Goal: Task Accomplishment & Management: Manage account settings

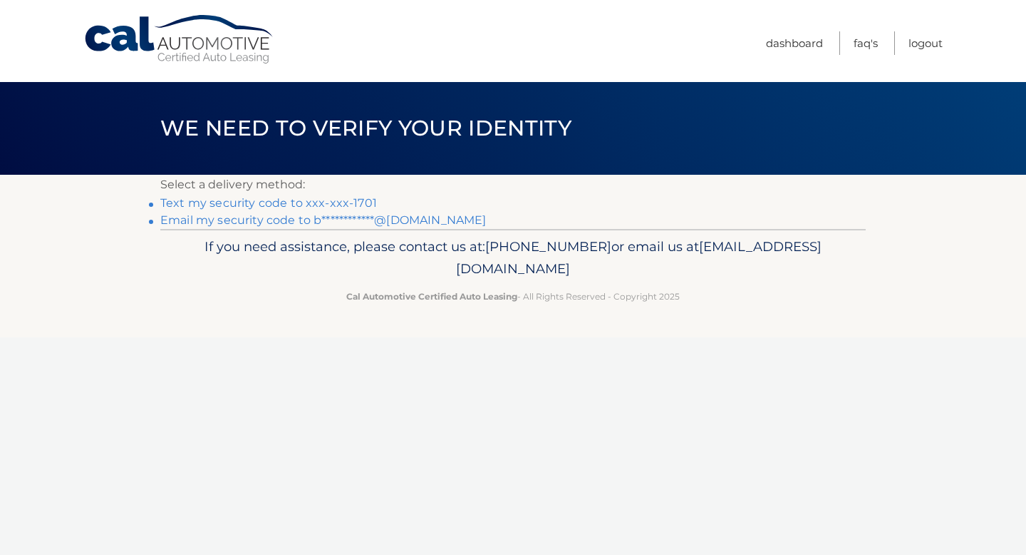
click at [303, 202] on link "Text my security code to xxx-xxx-1701" at bounding box center [268, 203] width 217 height 14
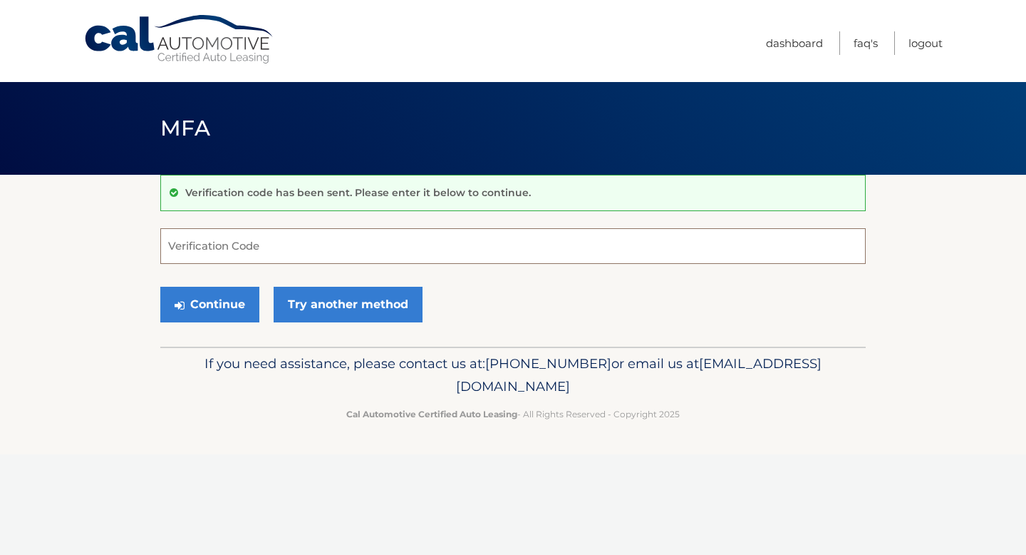
click at [300, 241] on input "Verification Code" at bounding box center [513, 246] width 706 height 36
type input "052716"
click at [160, 287] on button "Continue" at bounding box center [209, 305] width 99 height 36
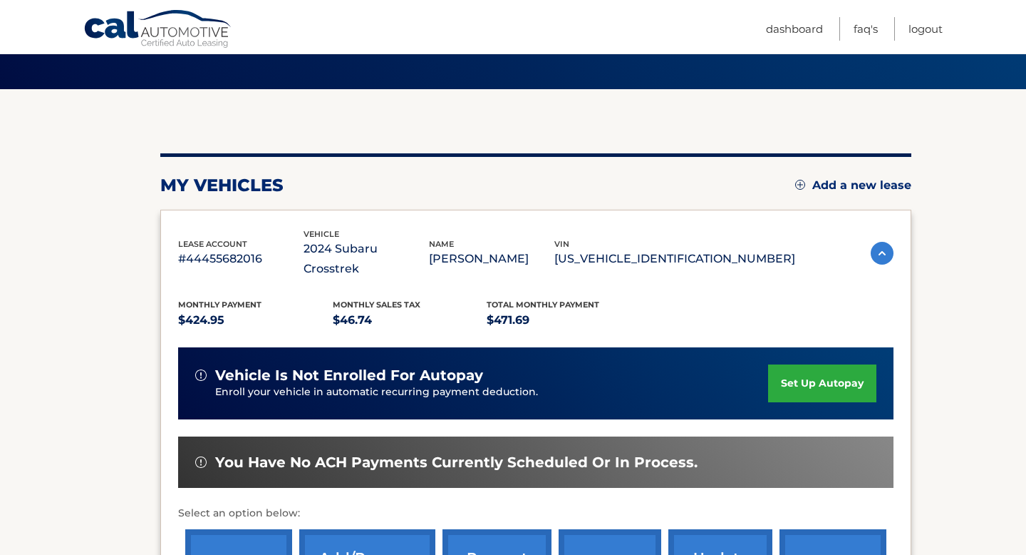
scroll to position [81, 0]
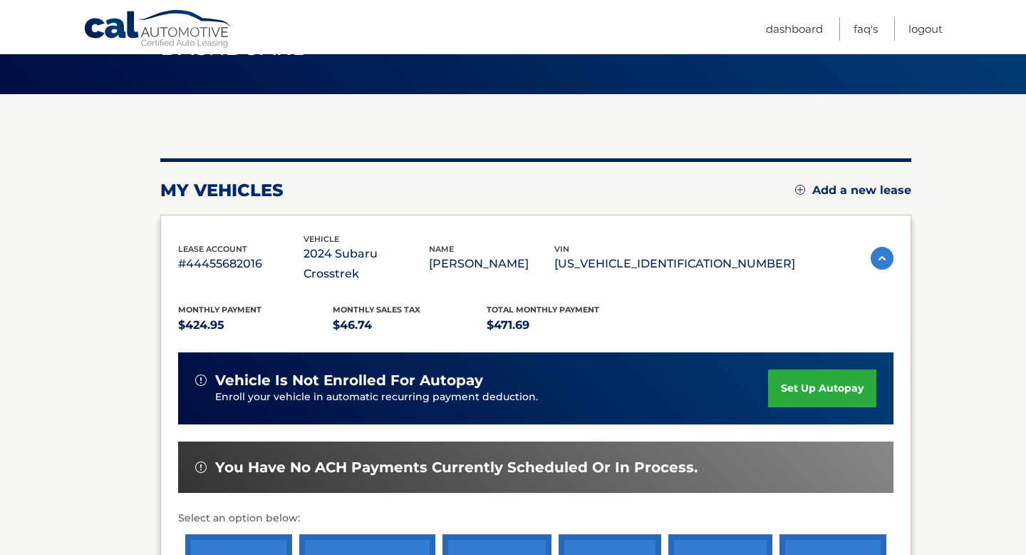
click at [881, 255] on img at bounding box center [882, 258] width 23 height 23
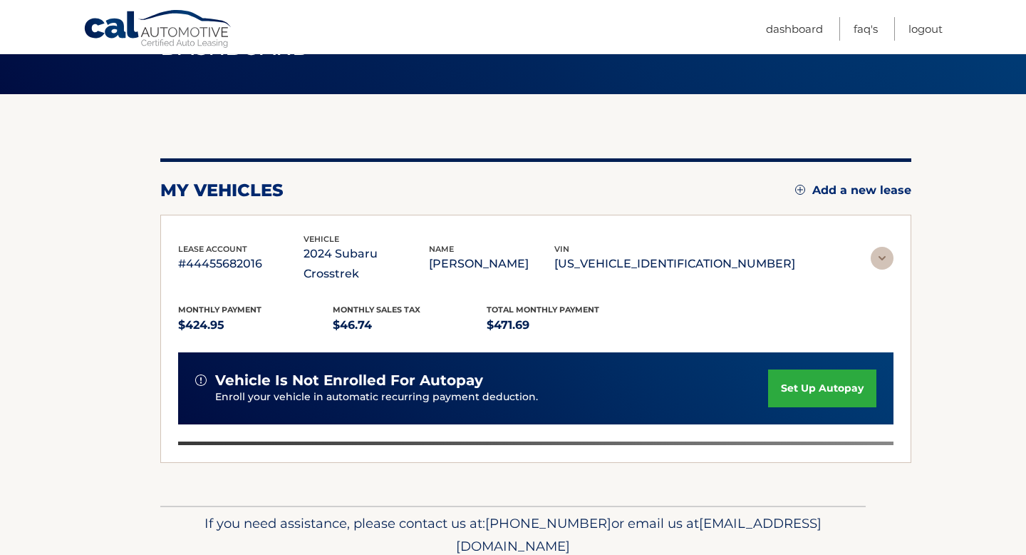
scroll to position [0, 0]
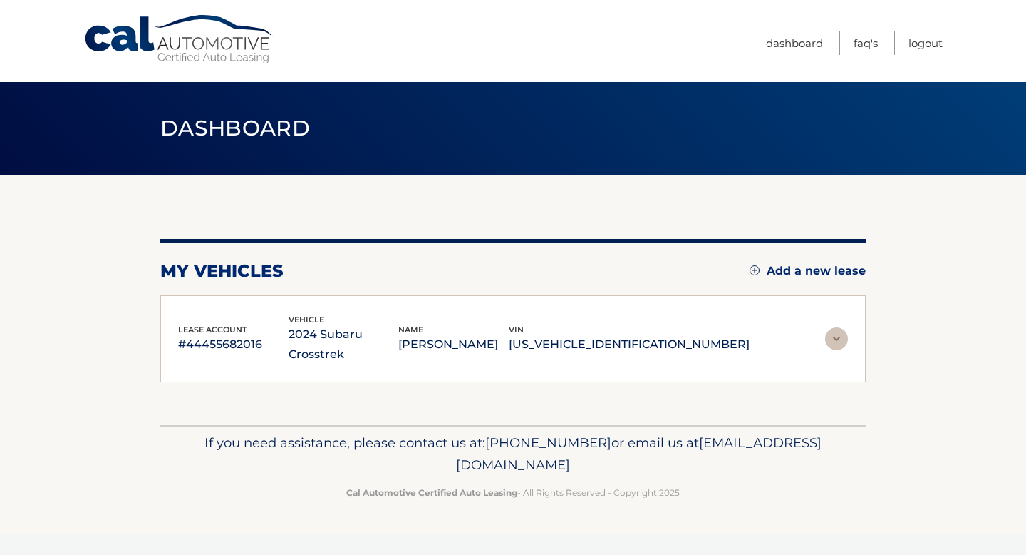
click at [835, 331] on img at bounding box center [836, 338] width 23 height 23
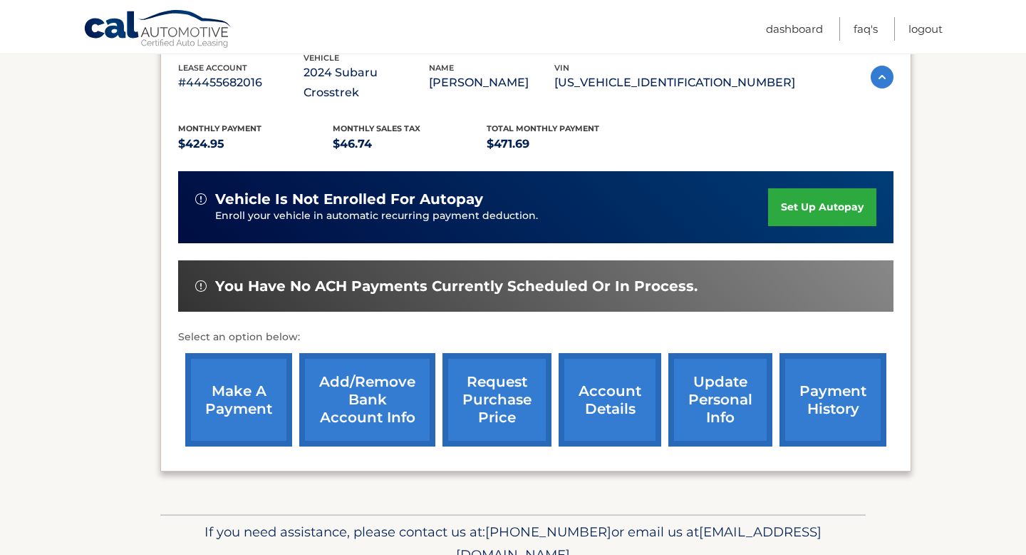
scroll to position [262, 0]
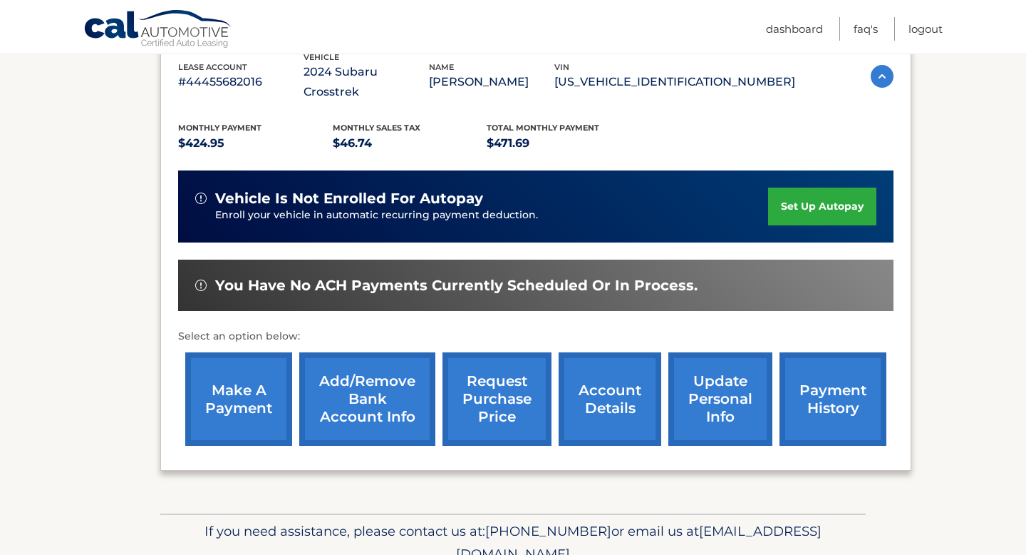
click at [620, 422] on link "account details" at bounding box center [610, 398] width 103 height 93
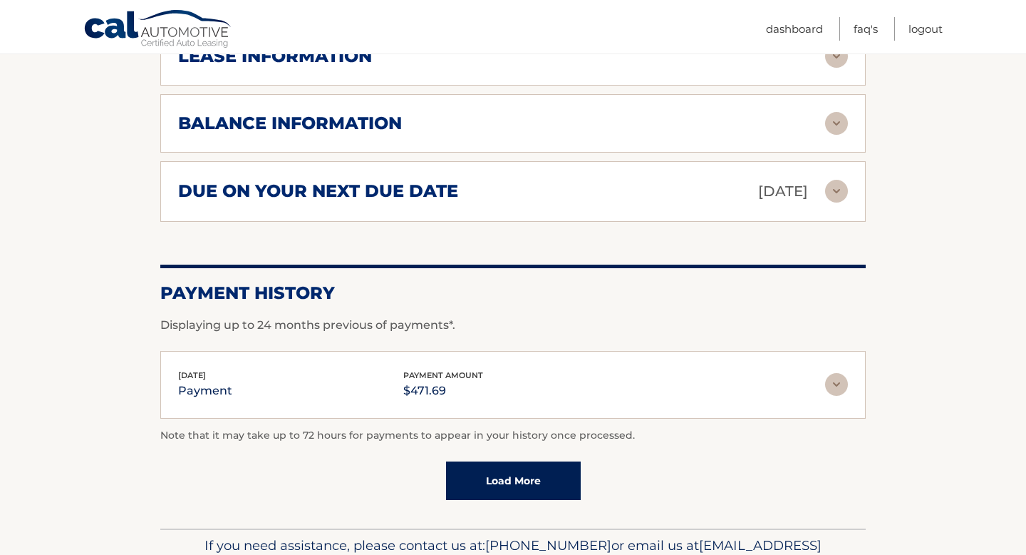
scroll to position [885, 0]
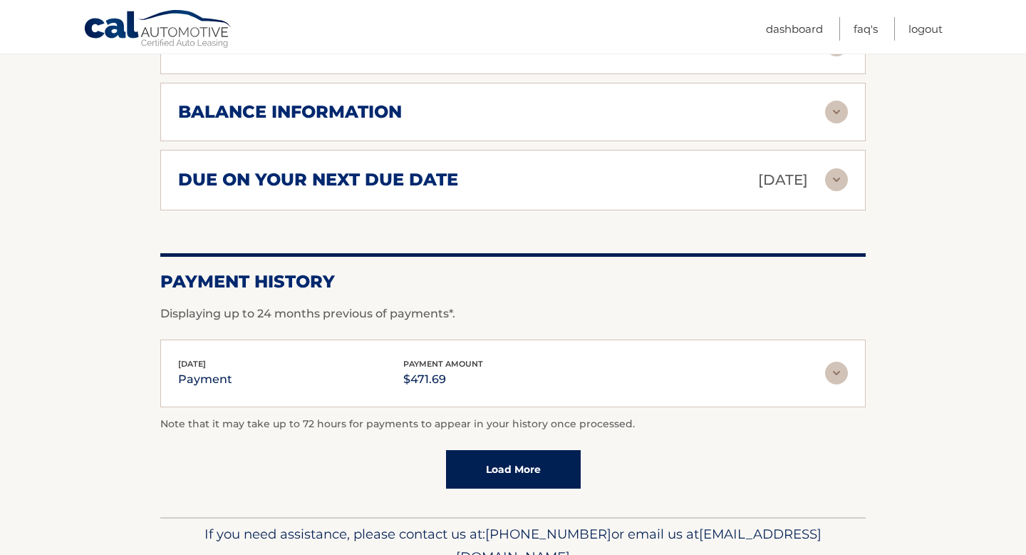
click at [540, 467] on link "Load More" at bounding box center [513, 469] width 135 height 38
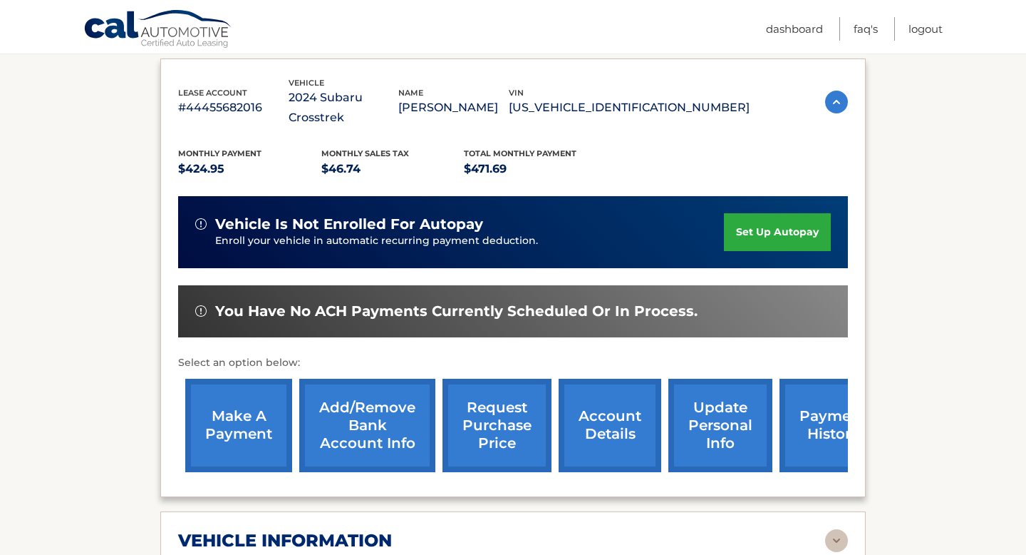
scroll to position [256, 0]
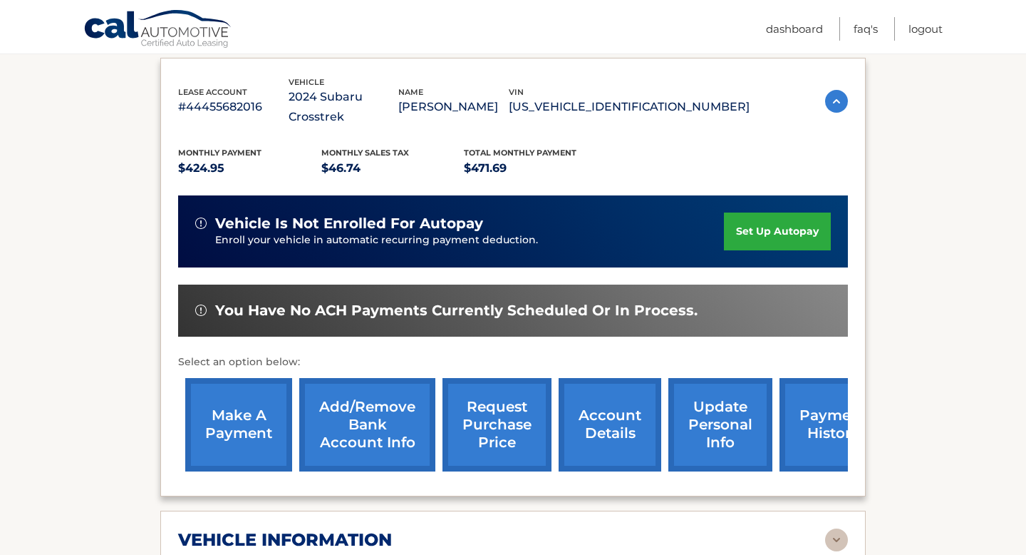
click at [612, 410] on link "account details" at bounding box center [610, 424] width 103 height 93
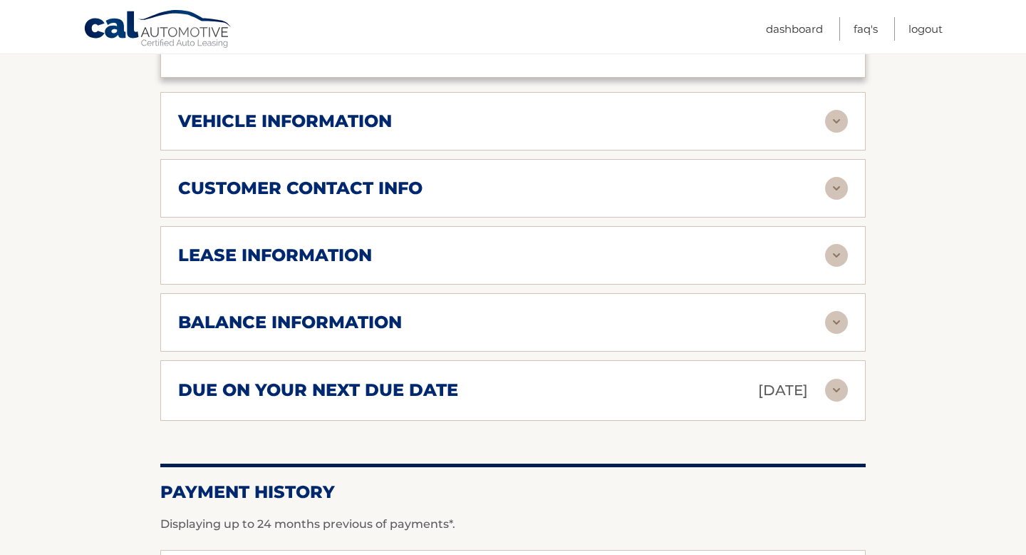
scroll to position [675, 0]
click at [838, 391] on img at bounding box center [836, 389] width 23 height 23
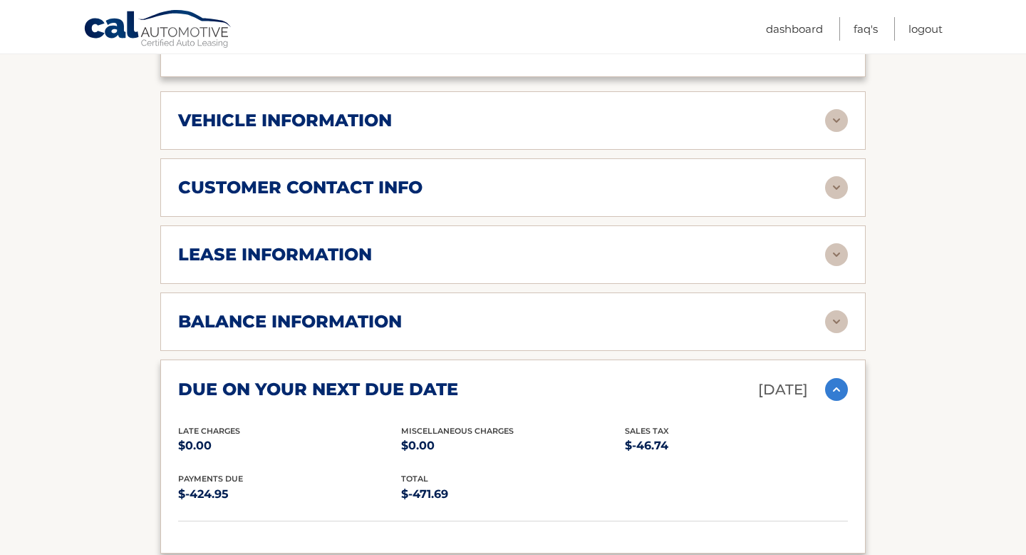
click at [834, 388] on img at bounding box center [836, 389] width 23 height 23
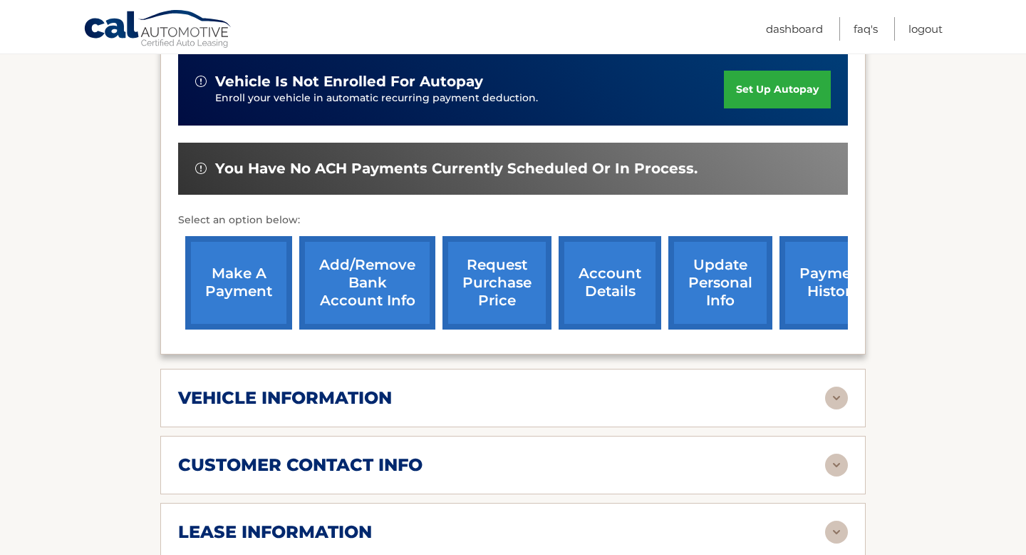
scroll to position [413, 0]
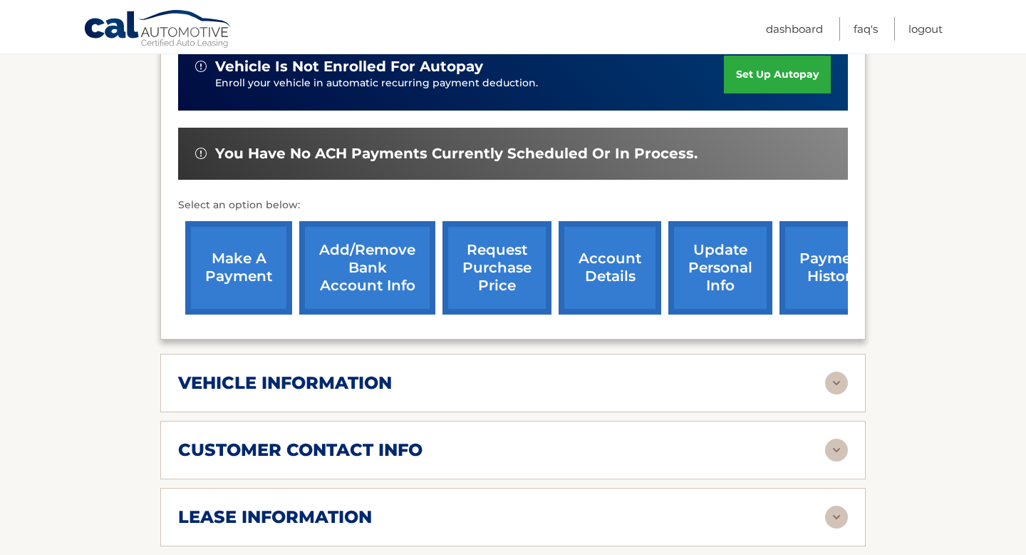
click at [791, 264] on link "payment history" at bounding box center [833, 267] width 107 height 93
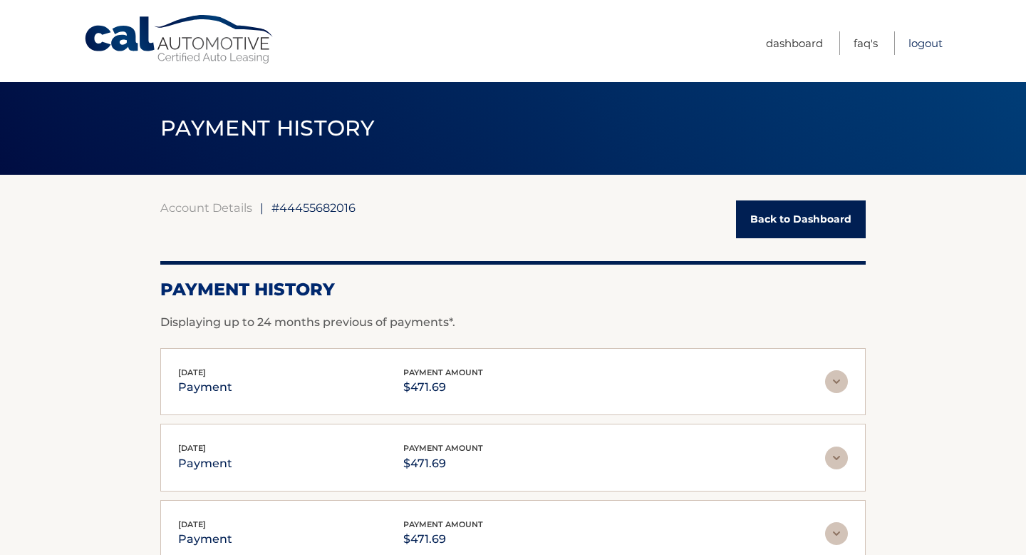
click at [924, 43] on link "Logout" at bounding box center [926, 43] width 34 height 24
